Goal: Task Accomplishment & Management: Manage account settings

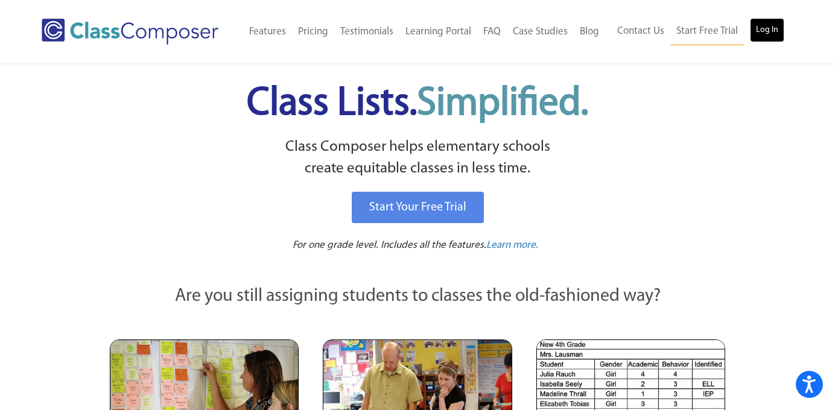
click at [762, 36] on link "Log In" at bounding box center [767, 30] width 34 height 24
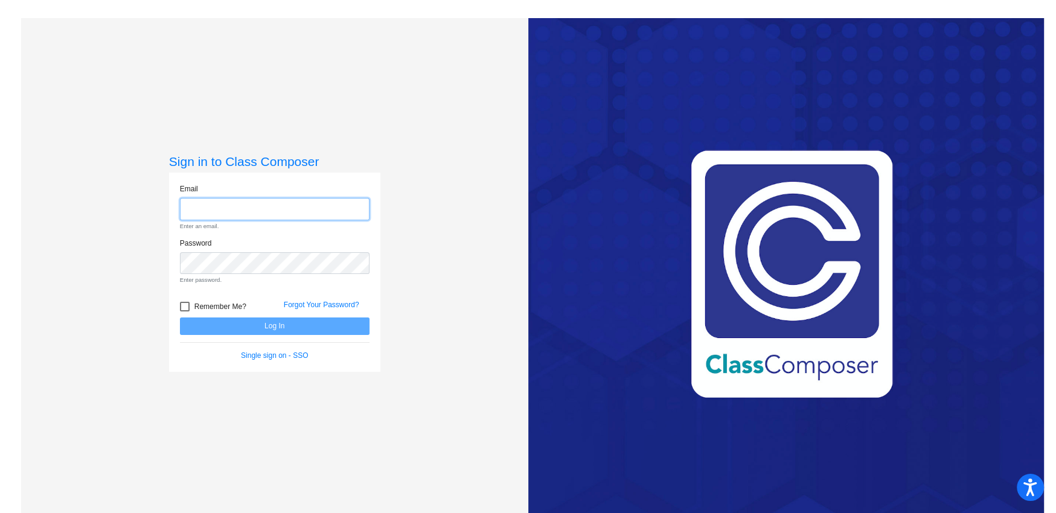
type input "nwolfe@chillicotheschools.org"
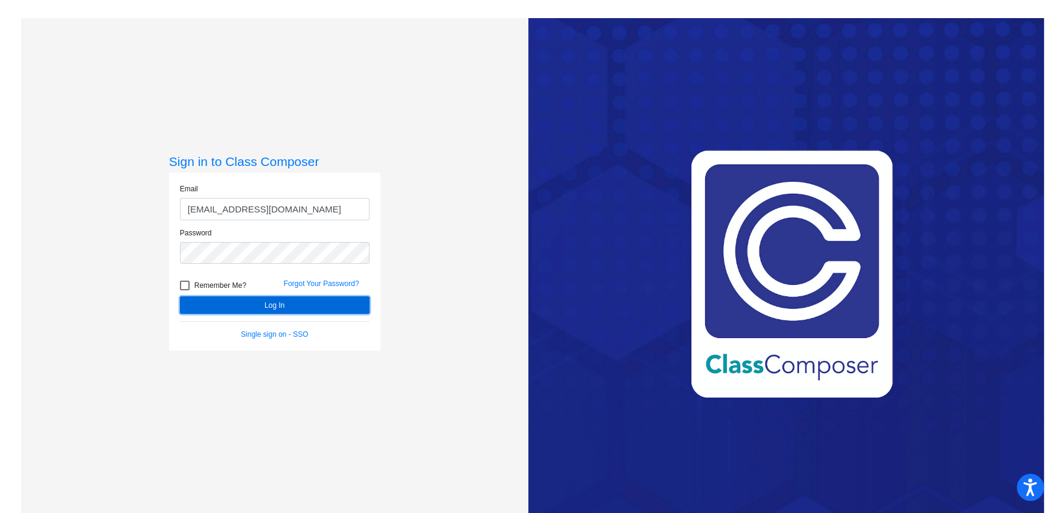
click at [281, 301] on button "Log In" at bounding box center [275, 305] width 190 height 18
